Goal: Task Accomplishment & Management: Complete application form

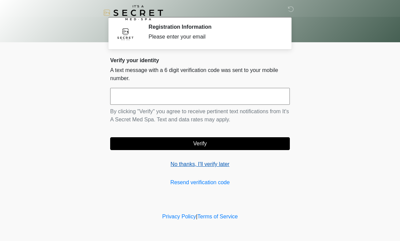
click at [177, 168] on link "No thanks, I'll verify later" at bounding box center [199, 164] width 179 height 8
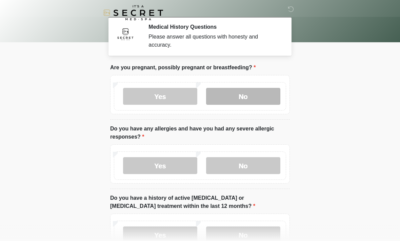
click at [261, 97] on label "No" at bounding box center [243, 96] width 74 height 17
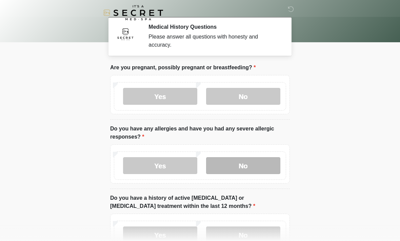
click at [254, 165] on label "No" at bounding box center [243, 165] width 74 height 17
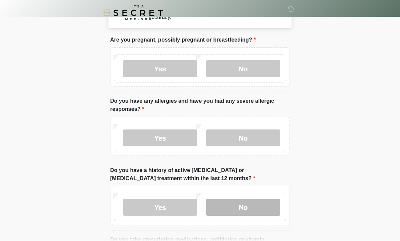
click at [264, 208] on label "No" at bounding box center [243, 207] width 74 height 17
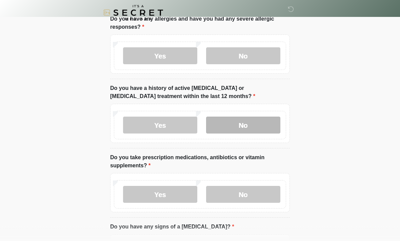
scroll to position [112, 0]
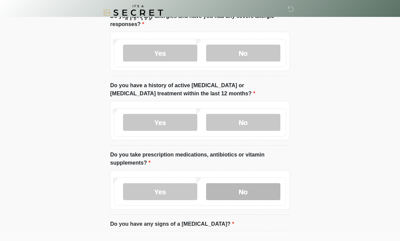
click at [251, 197] on label "No" at bounding box center [243, 192] width 74 height 17
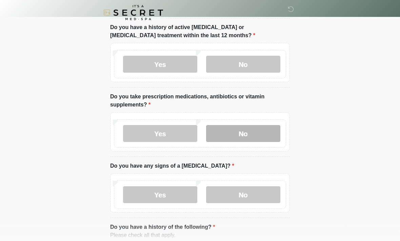
scroll to position [171, 0]
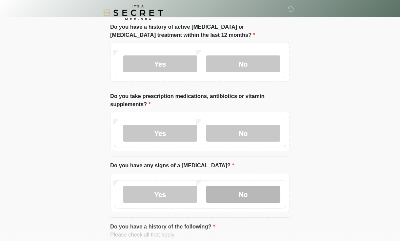
click at [261, 194] on label "No" at bounding box center [243, 194] width 74 height 17
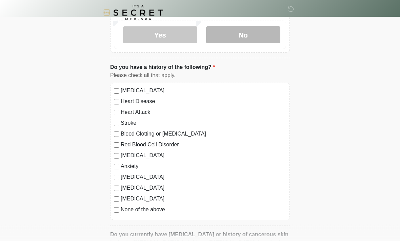
scroll to position [333, 0]
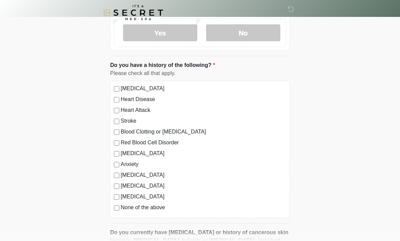
click at [165, 209] on label "None of the above" at bounding box center [203, 208] width 165 height 8
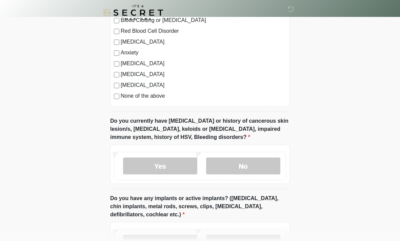
scroll to position [445, 0]
click at [250, 163] on label "No" at bounding box center [243, 166] width 74 height 17
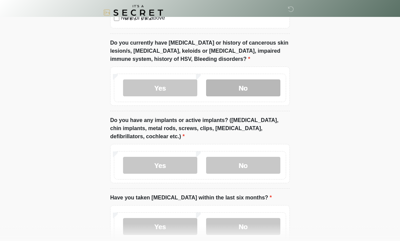
scroll to position [523, 0]
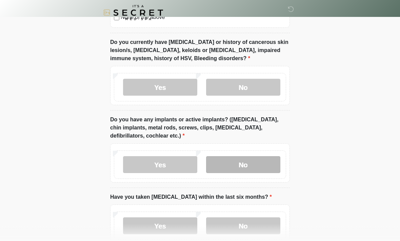
click at [263, 161] on label "No" at bounding box center [243, 165] width 74 height 17
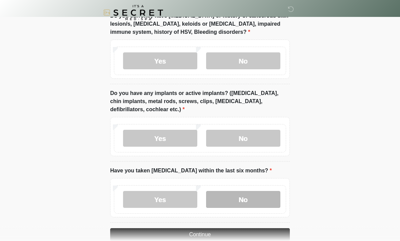
click at [264, 195] on label "No" at bounding box center [243, 200] width 74 height 17
click at [254, 233] on button "Continue" at bounding box center [199, 235] width 179 height 13
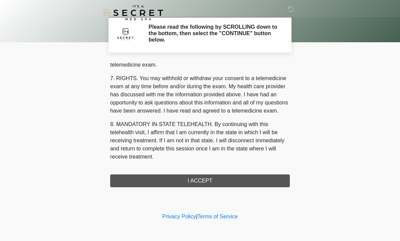
scroll to position [287, 0]
click at [124, 178] on button "I ACCEPT" at bounding box center [199, 181] width 179 height 13
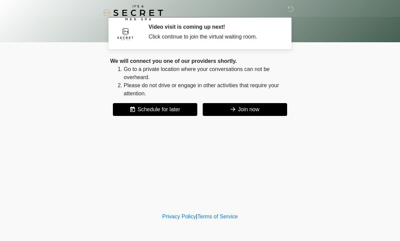
click at [276, 112] on button "Join now" at bounding box center [244, 109] width 84 height 13
click at [268, 115] on button "Join now" at bounding box center [244, 109] width 84 height 13
